Goal: Information Seeking & Learning: Learn about a topic

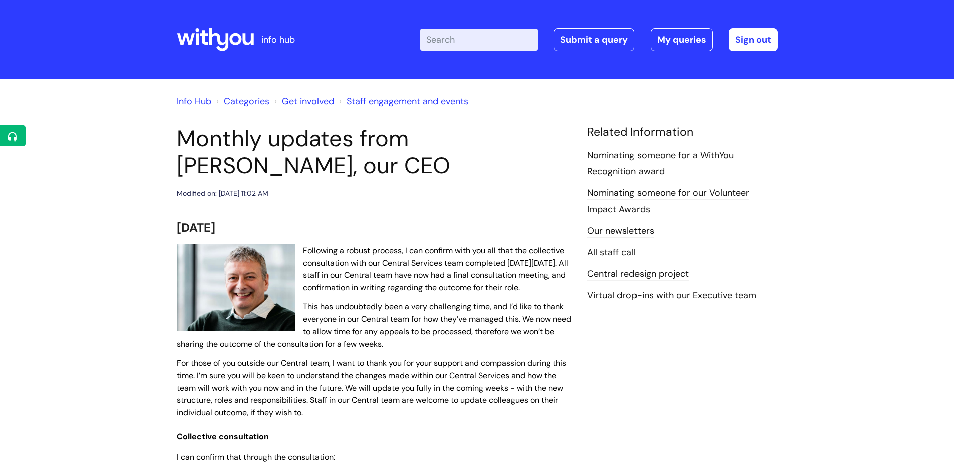
click at [482, 35] on input "Enter your search term here..." at bounding box center [479, 40] width 118 height 22
type input "central"
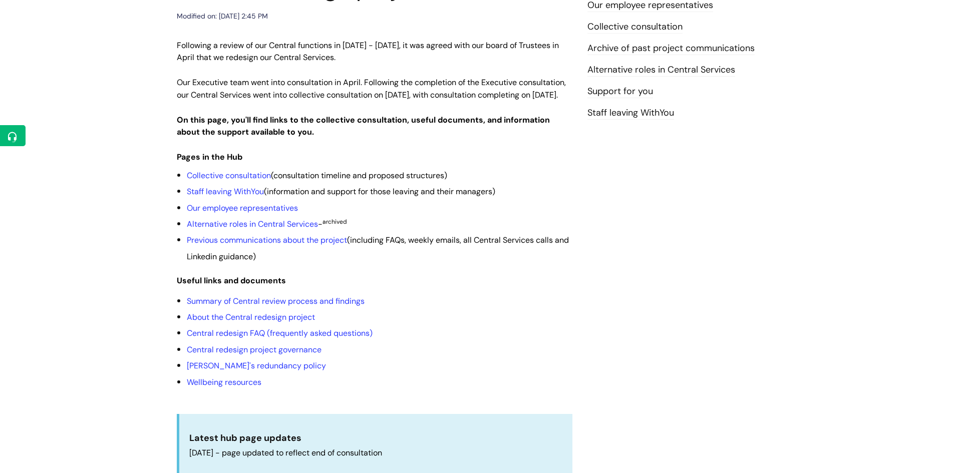
scroll to position [200, 0]
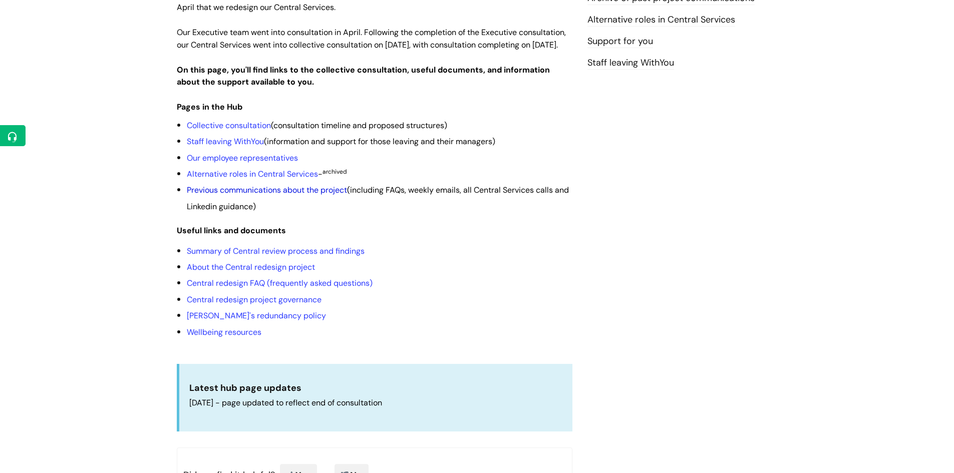
click at [329, 195] on link "Previous communications about the project" at bounding box center [267, 190] width 160 height 11
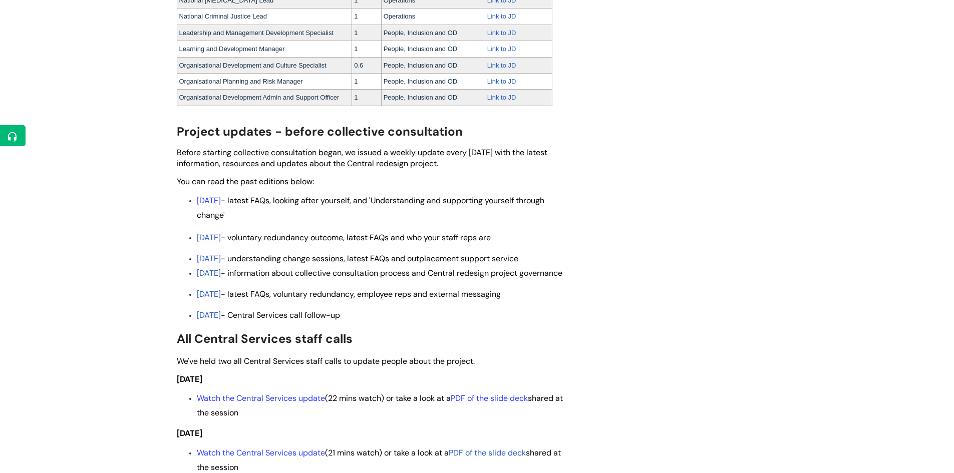
scroll to position [1902, 0]
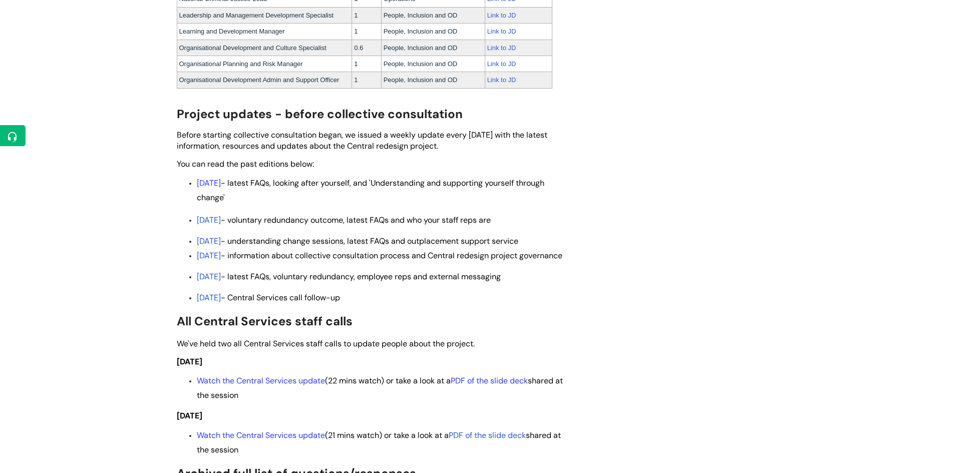
click at [219, 303] on link "[DATE]" at bounding box center [209, 297] width 24 height 11
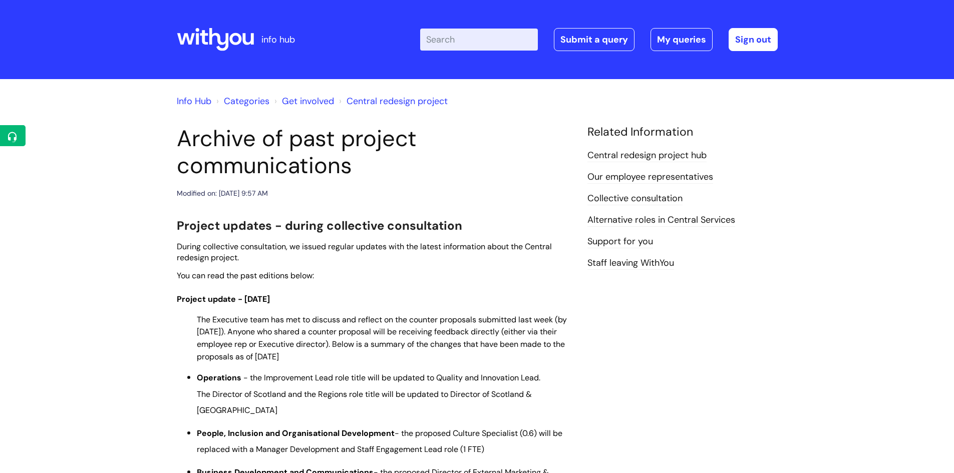
scroll to position [1899, 0]
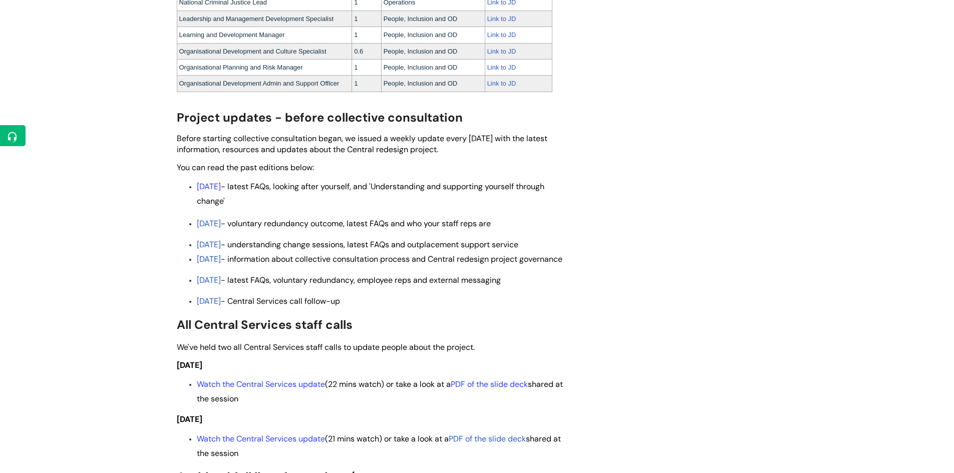
click at [214, 285] on link "[DATE]" at bounding box center [209, 280] width 24 height 11
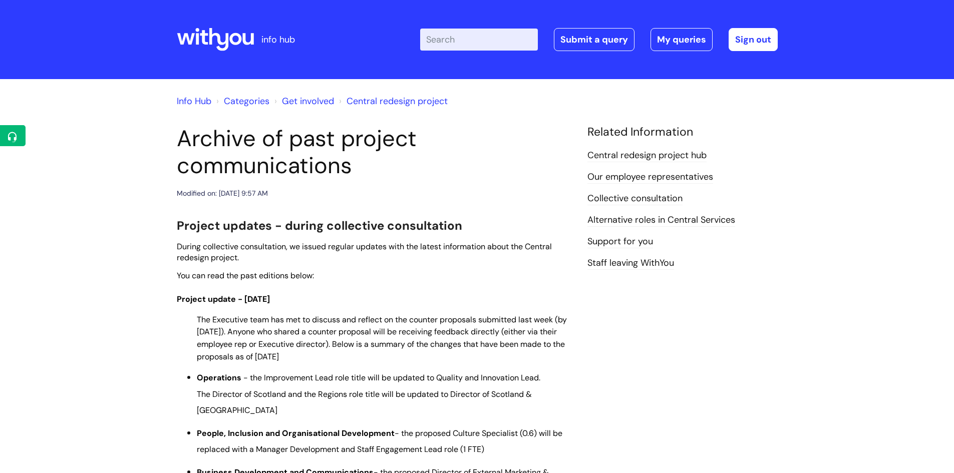
scroll to position [1895, 0]
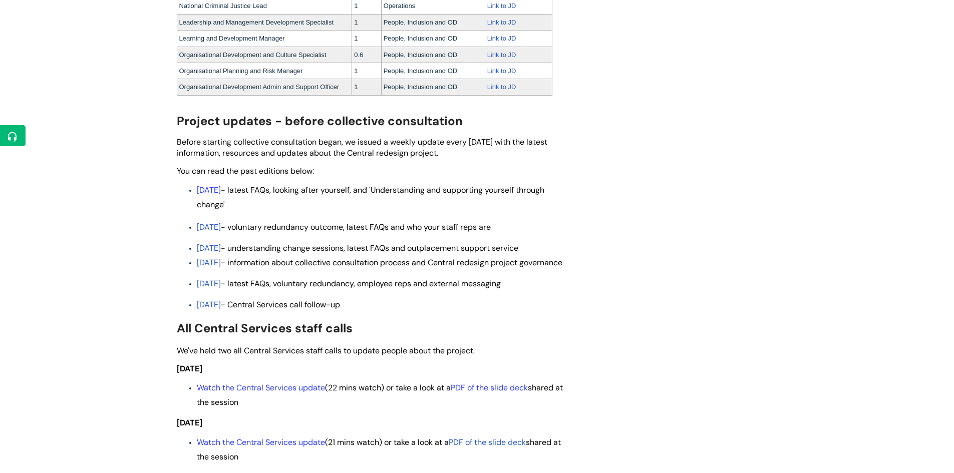
click at [215, 261] on link "[DATE]" at bounding box center [209, 262] width 24 height 11
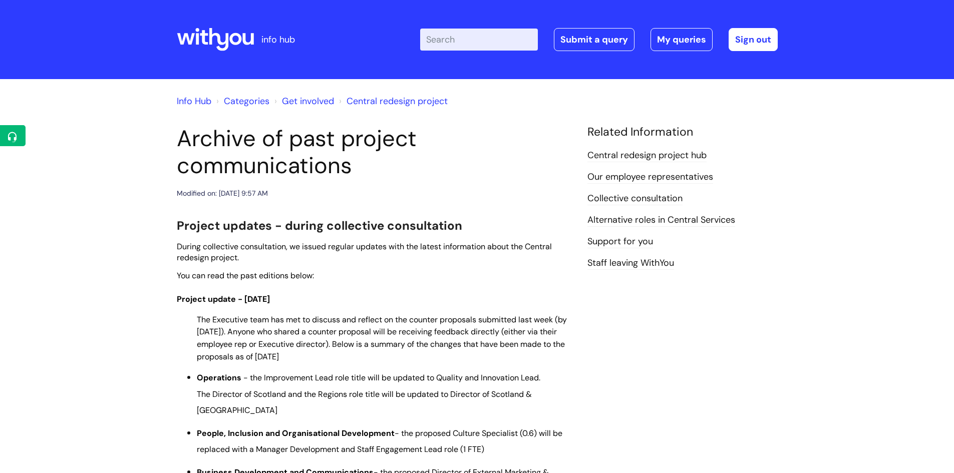
scroll to position [1892, 0]
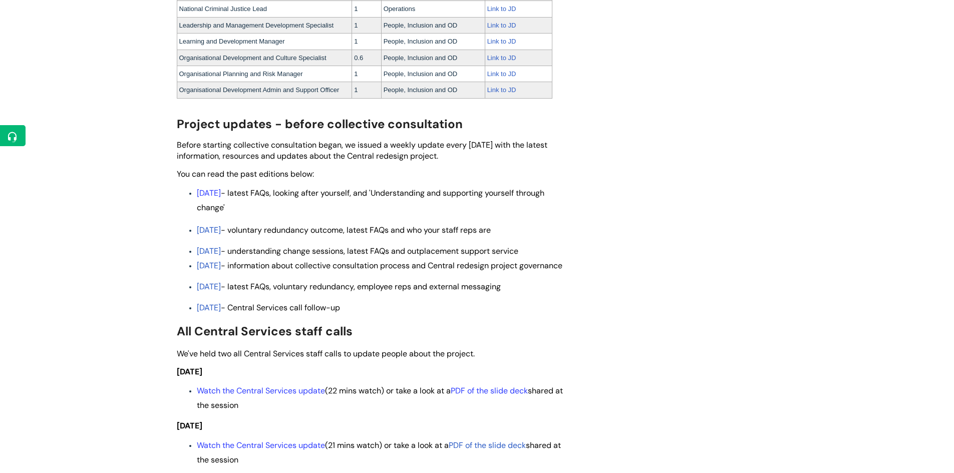
click at [216, 252] on link "Thursday 29 May" at bounding box center [209, 251] width 24 height 11
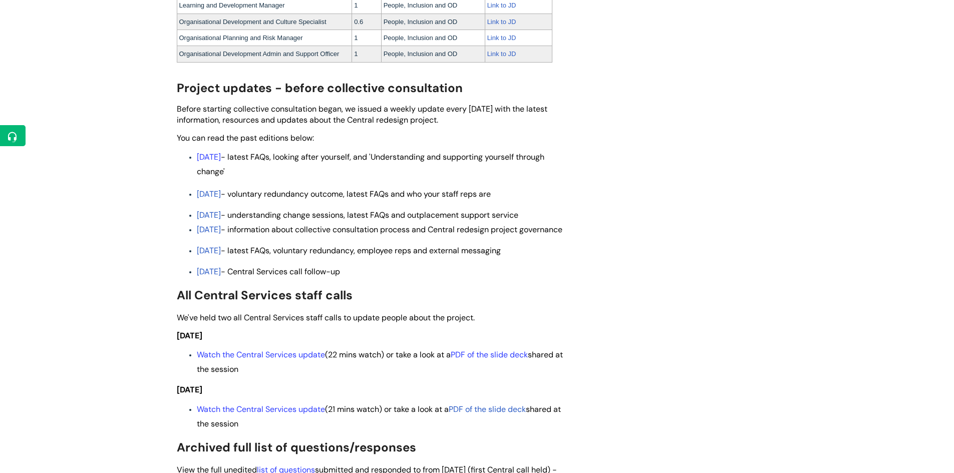
scroll to position [1892, 0]
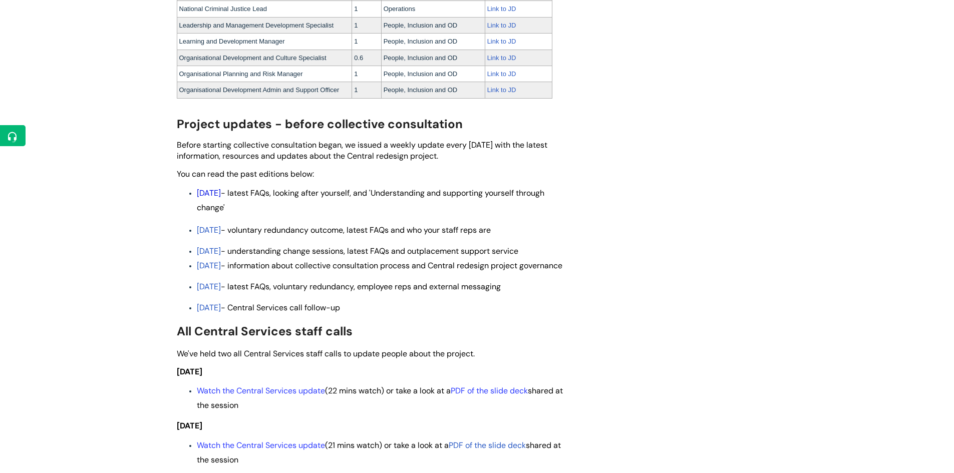
click at [221, 195] on link "Thursday 12 June" at bounding box center [209, 193] width 24 height 11
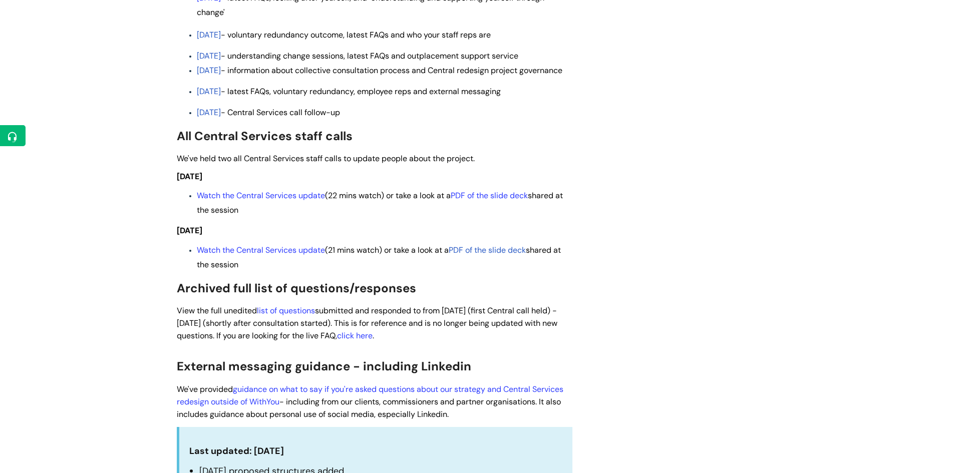
scroll to position [2143, 0]
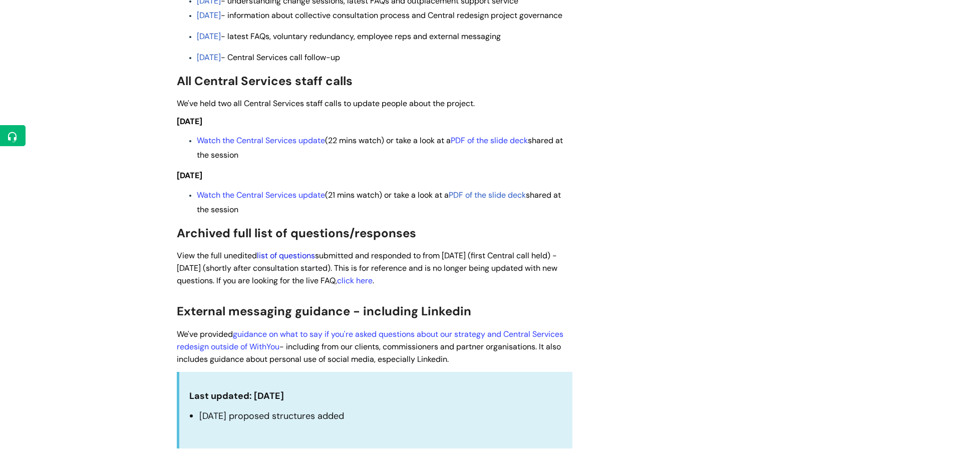
click at [276, 261] on link "list of questions" at bounding box center [286, 255] width 58 height 11
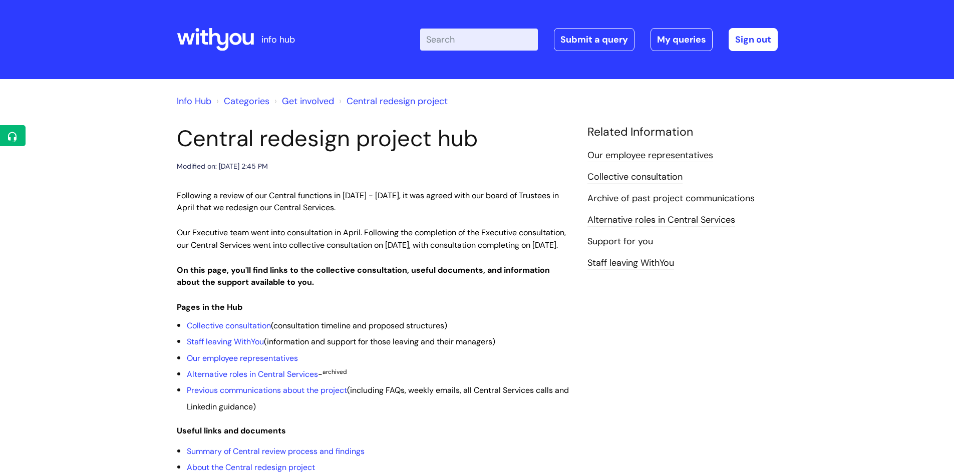
scroll to position [200, 0]
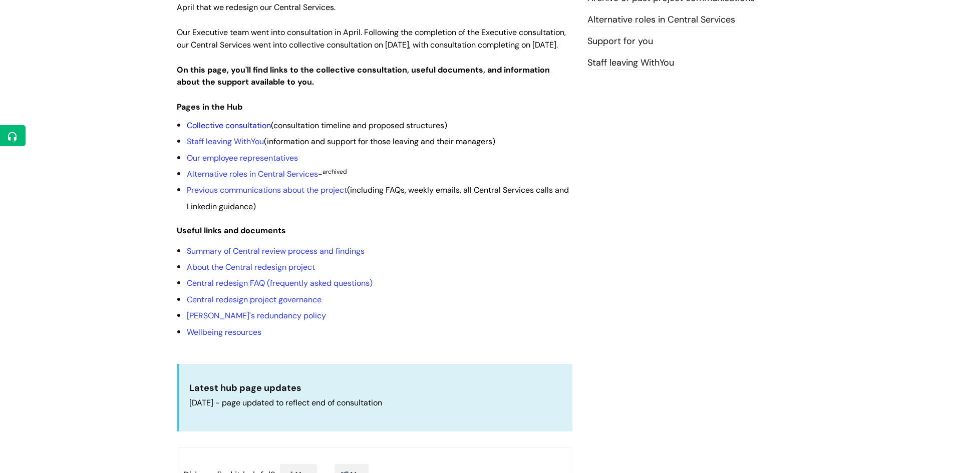
click at [215, 131] on link "Collective consultation" at bounding box center [229, 125] width 84 height 11
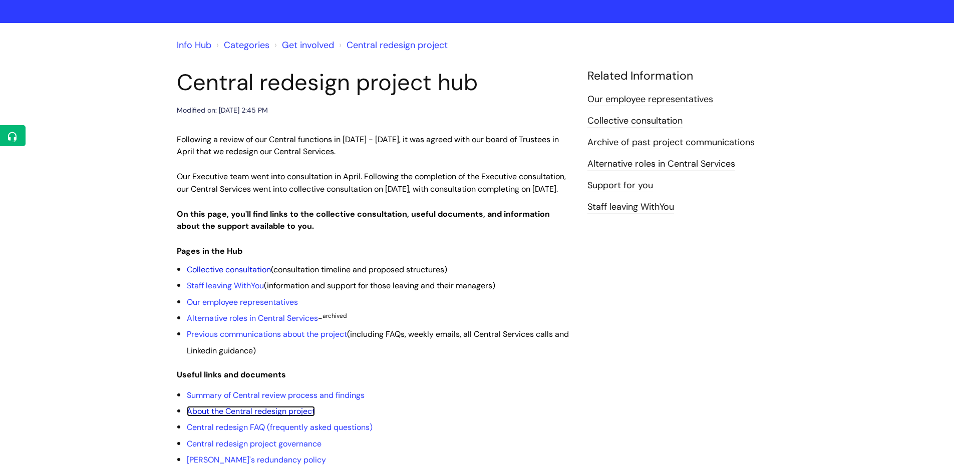
scroll to position [100, 0]
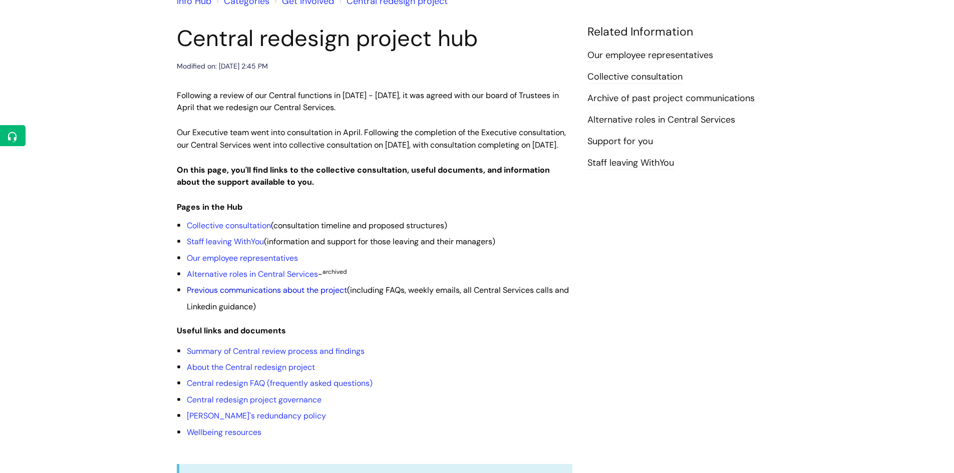
click at [253, 295] on link "Previous communications about the project" at bounding box center [267, 290] width 160 height 11
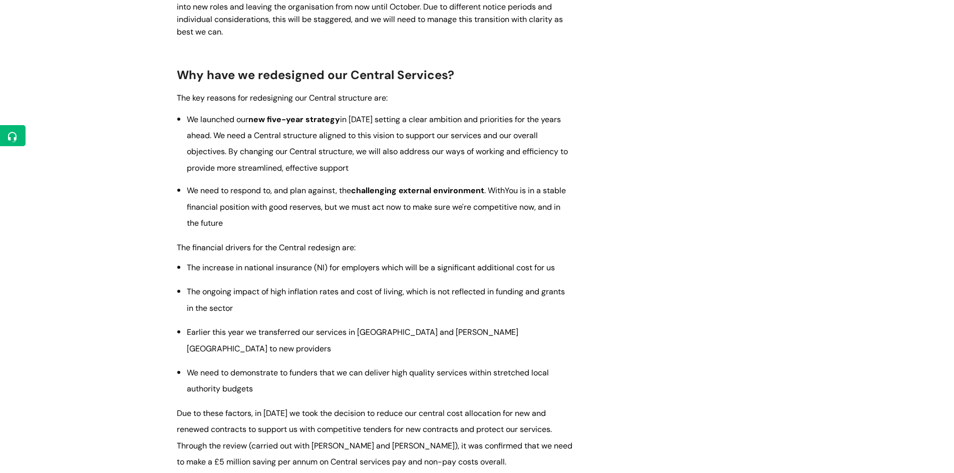
scroll to position [1001, 0]
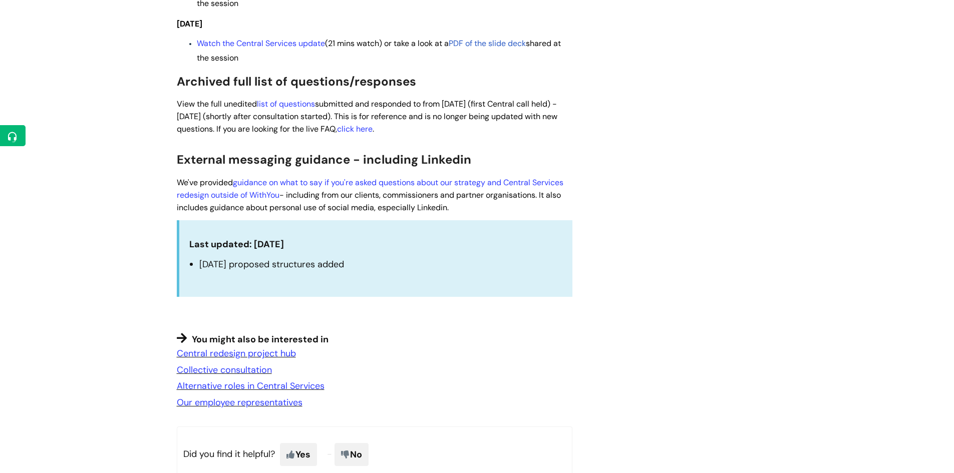
scroll to position [2303, 0]
